Goal: Task Accomplishment & Management: Use online tool/utility

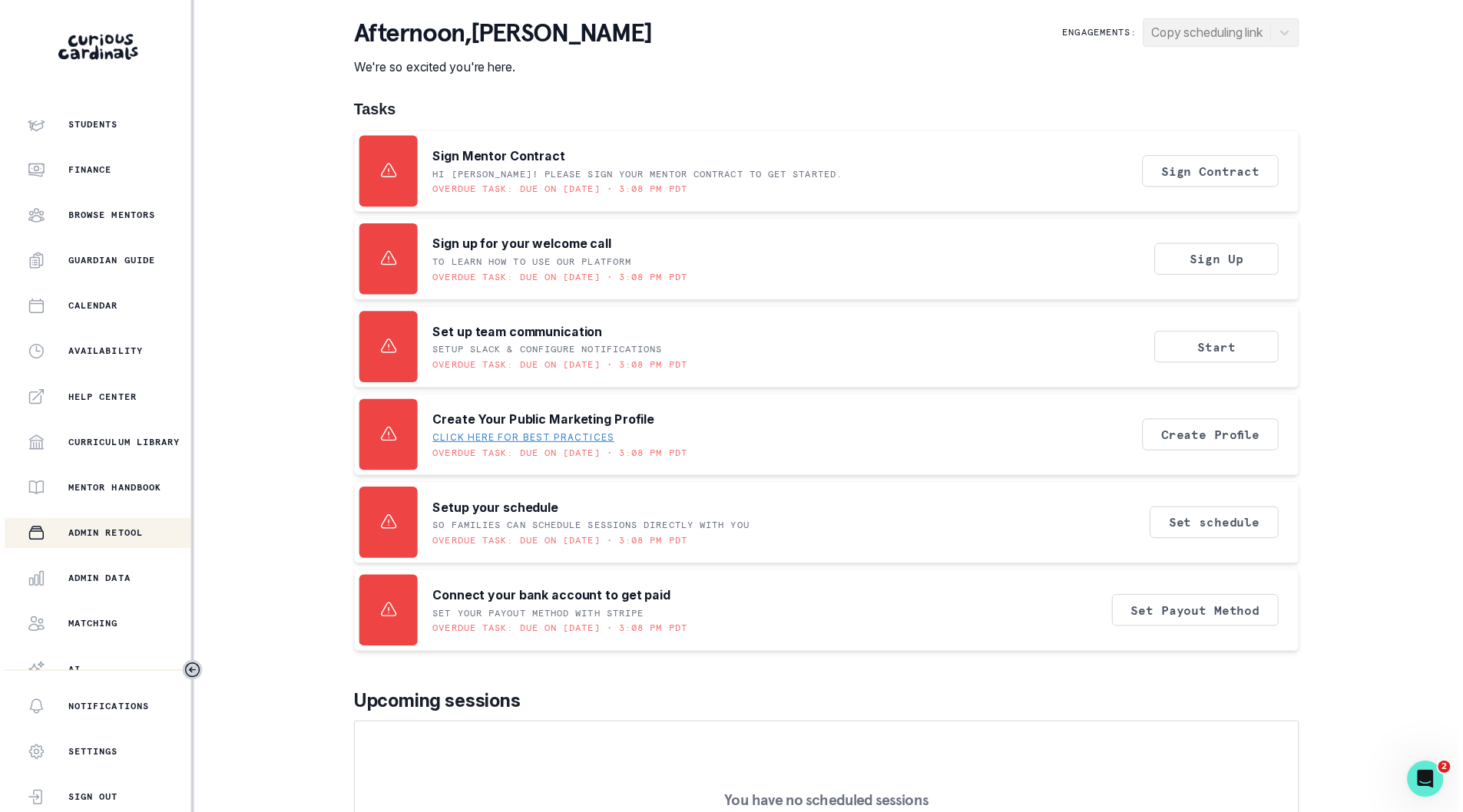
scroll to position [118, 0]
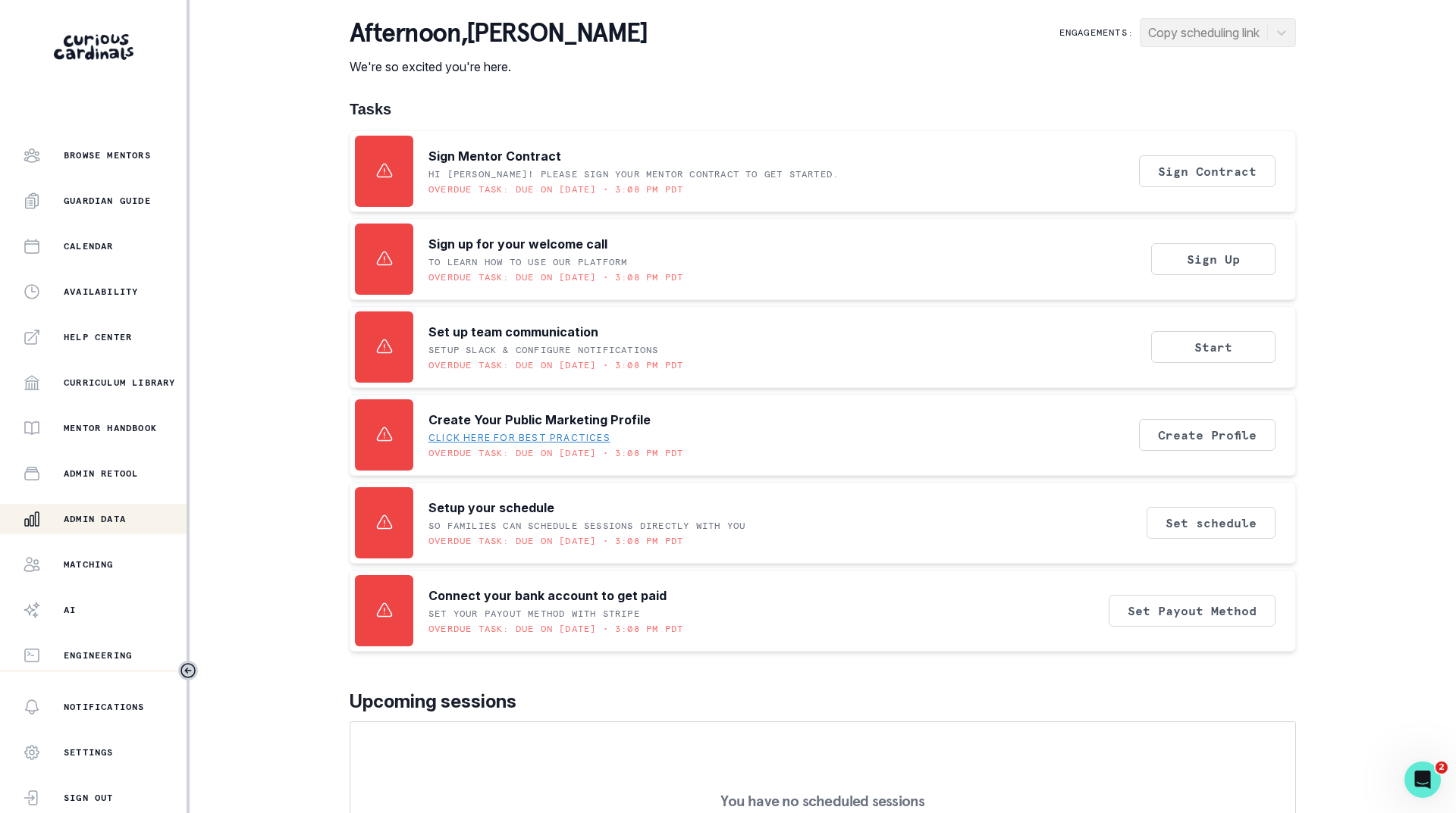
click at [107, 519] on p "Admin Data" at bounding box center [95, 519] width 62 height 12
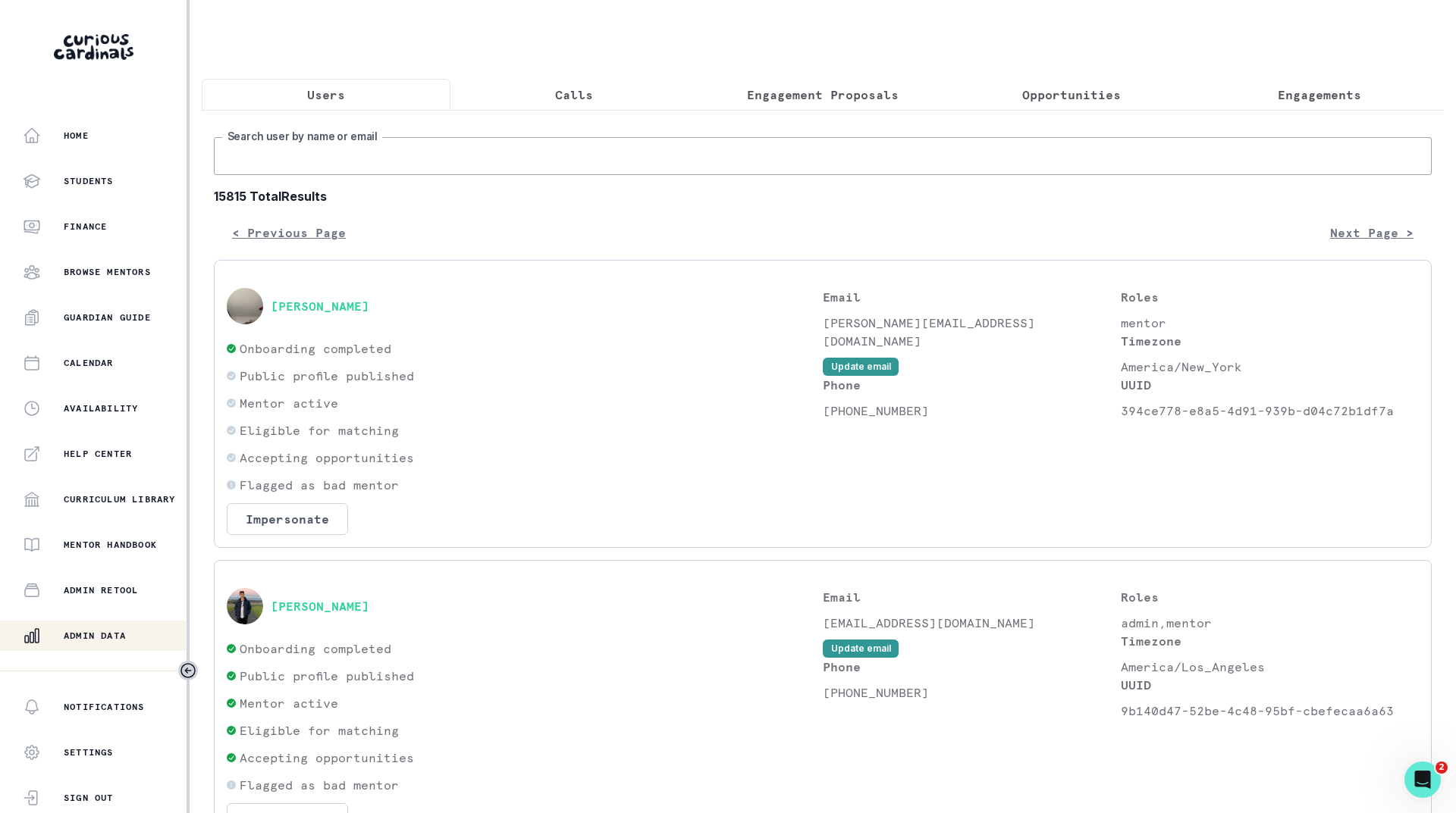
click at [368, 175] on input "Search user by name or email" at bounding box center [823, 156] width 1218 height 38
type input "nyakio"
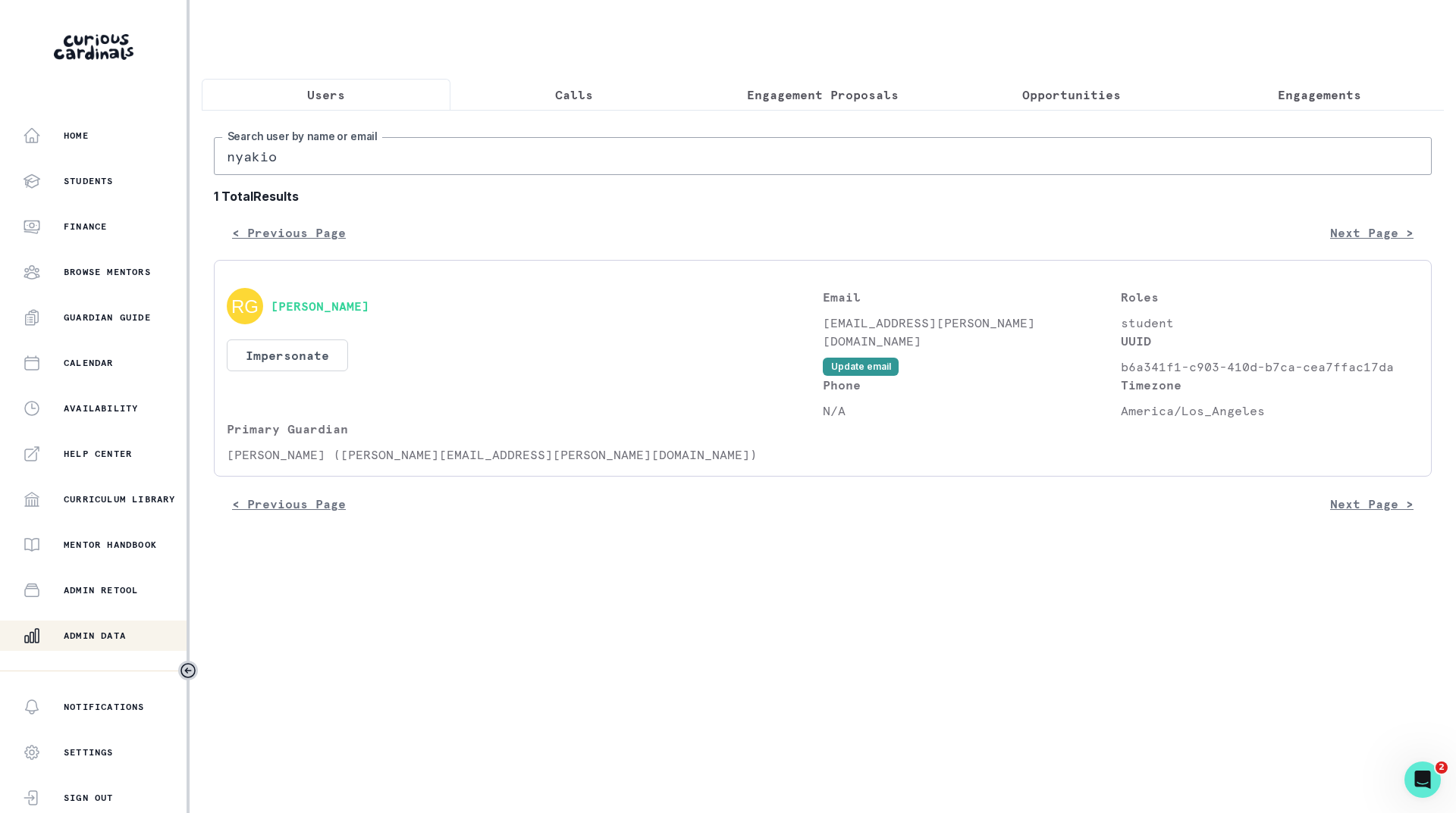
click at [357, 170] on input "nyakio" at bounding box center [823, 156] width 1218 height 38
type input "[PERSON_NAME]"
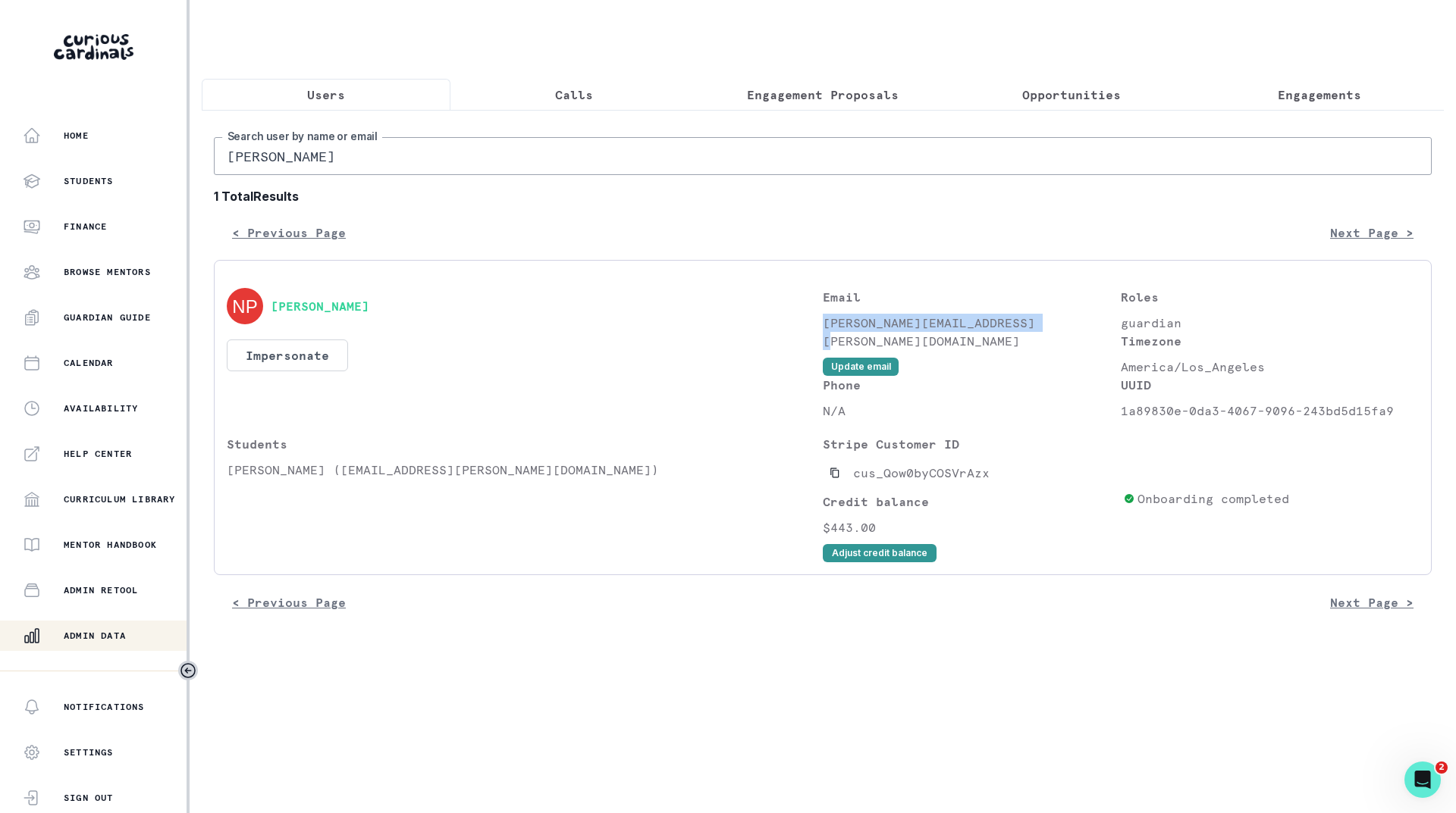
drag, startPoint x: 1041, startPoint y: 334, endPoint x: 825, endPoint y: 339, distance: 216.1
click at [825, 339] on p "[PERSON_NAME][EMAIL_ADDRESS][PERSON_NAME][DOMAIN_NAME]" at bounding box center [971, 332] width 298 height 37
copy p "[PERSON_NAME][EMAIL_ADDRESS][PERSON_NAME][DOMAIN_NAME]"
click at [318, 357] on button "Impersonate" at bounding box center [287, 356] width 121 height 32
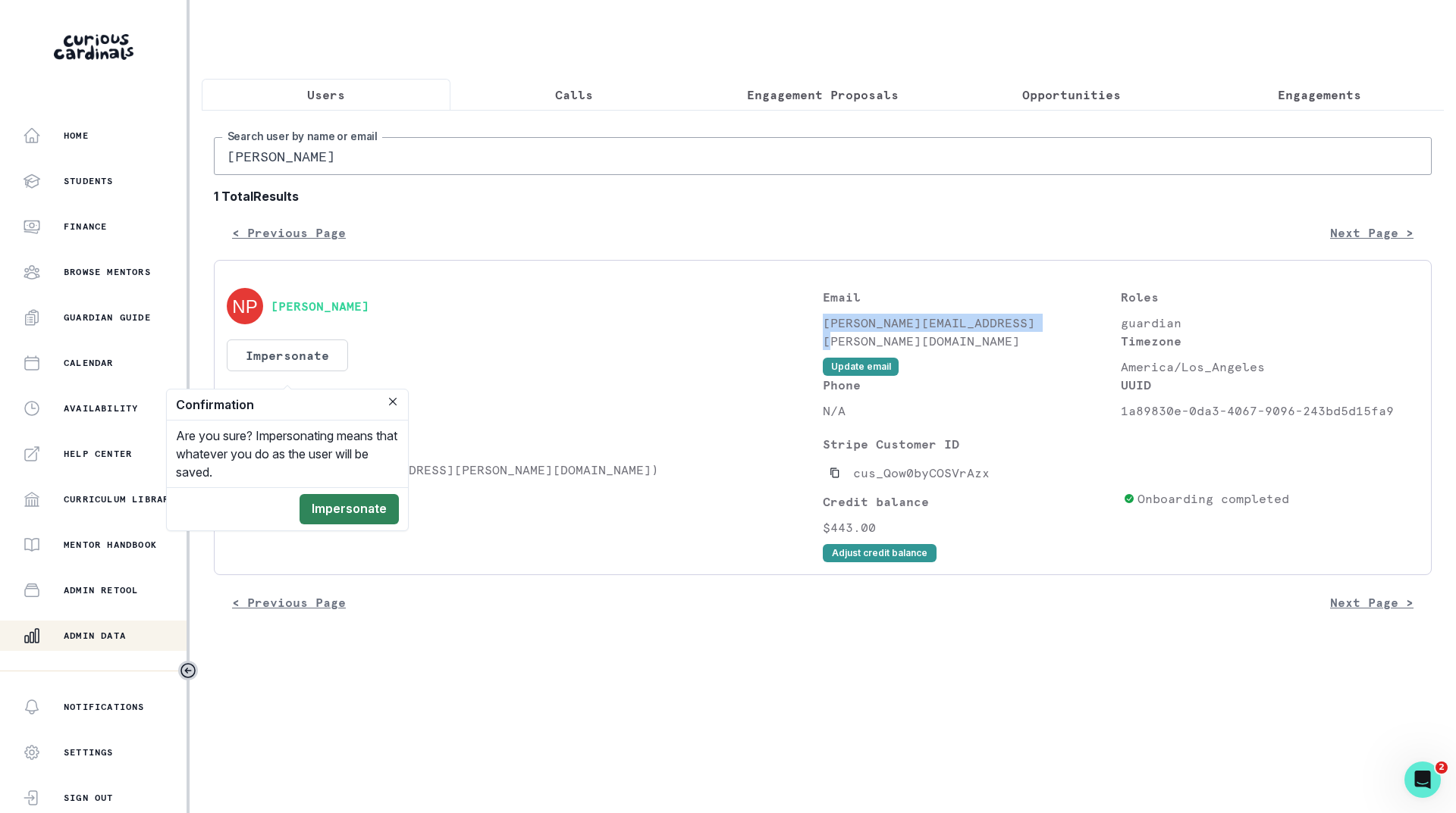
click at [349, 496] on button "Impersonate" at bounding box center [349, 509] width 99 height 30
